Goal: Information Seeking & Learning: Learn about a topic

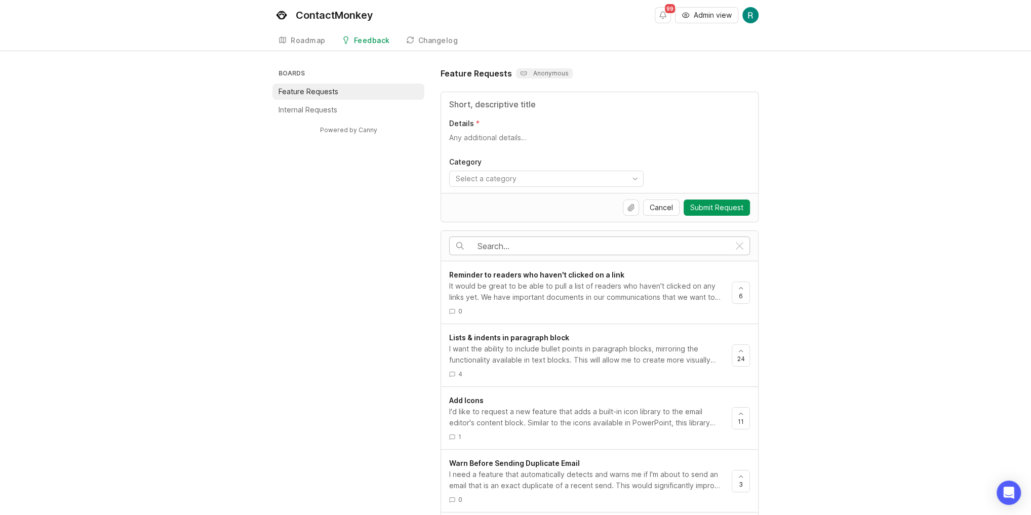
click at [691, 245] on input "text" at bounding box center [604, 246] width 252 height 11
type input "text wrapping"
click at [622, 285] on div "We are facing challenges with our email builder’s text-wrapping capabilities ar…" at bounding box center [586, 292] width 275 height 22
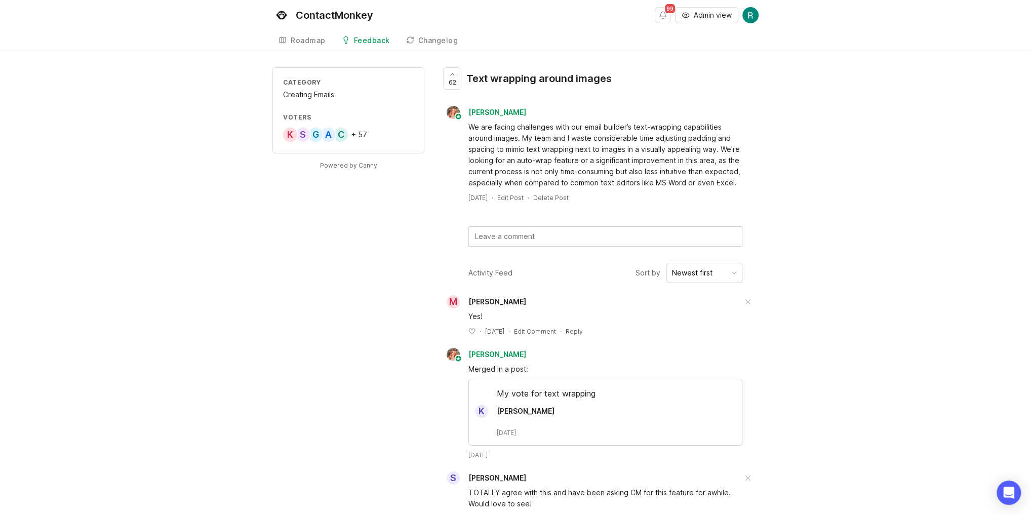
click at [321, 20] on div "ContactMonkey" at bounding box center [335, 15] width 78 height 10
